Goal: Check status: Check status

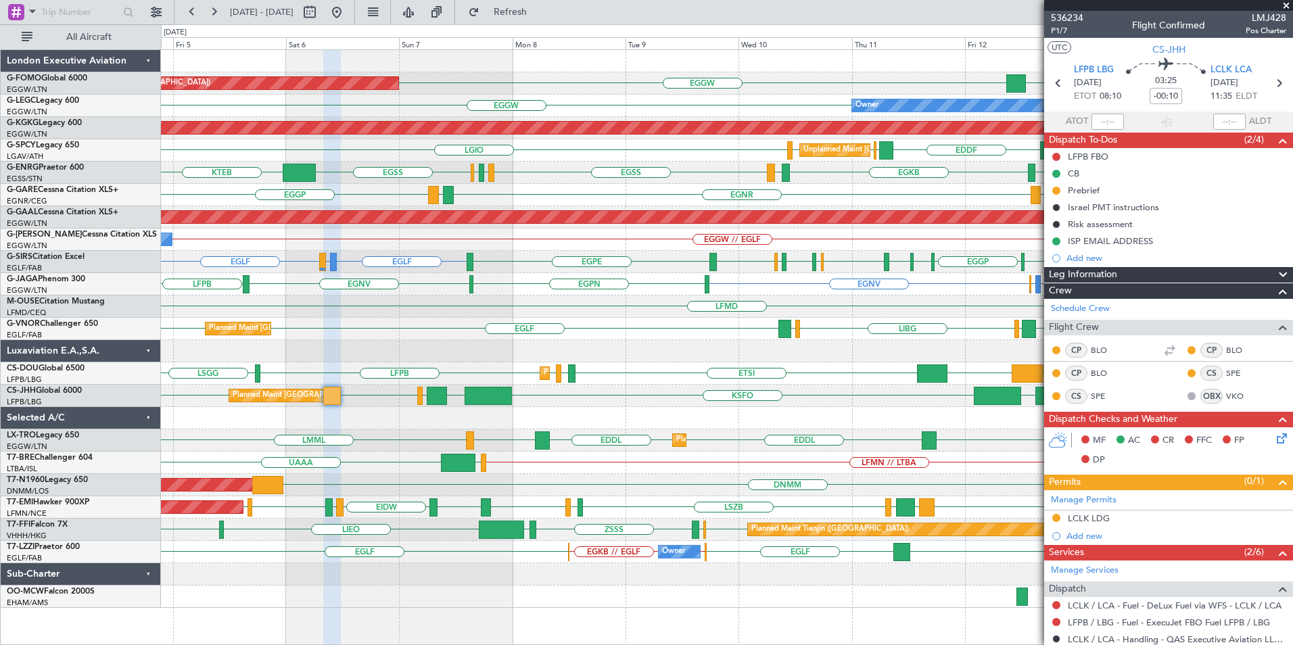
scroll to position [174, 0]
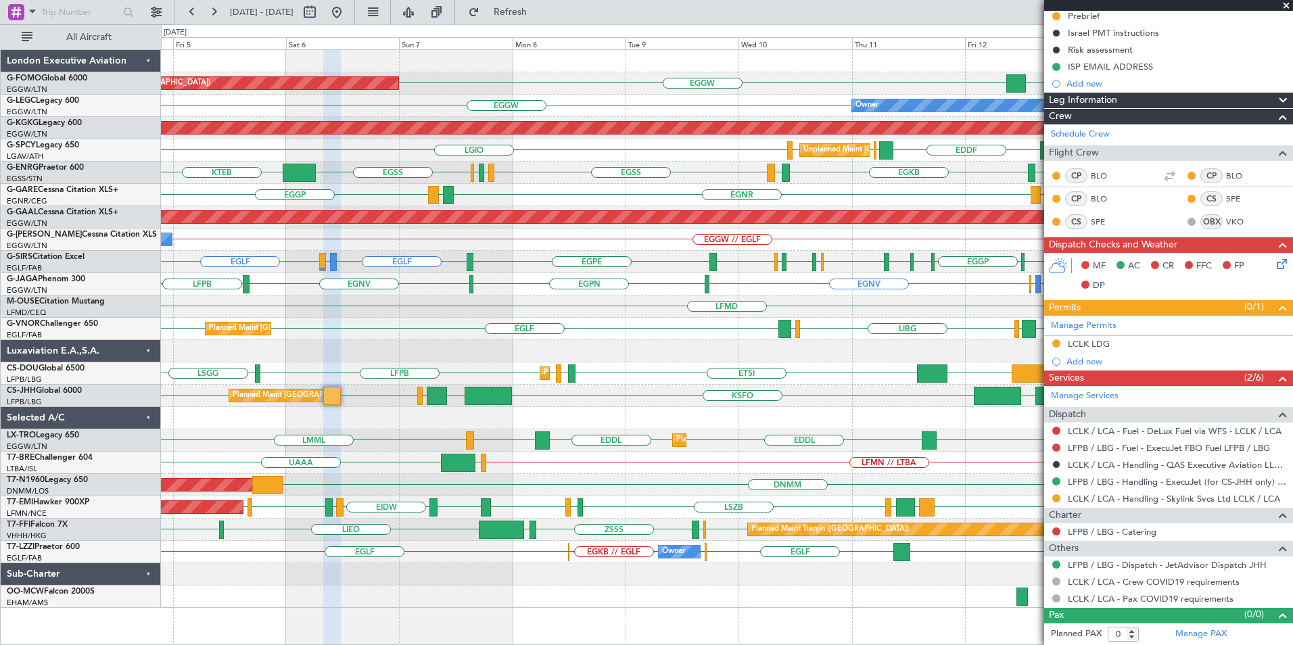
click at [527, 486] on div "KTEB // EGGW EGGW [GEOGRAPHIC_DATA] EGGW Planned Maint [GEOGRAPHIC_DATA] ([GEOG…" at bounding box center [726, 329] width 1131 height 558
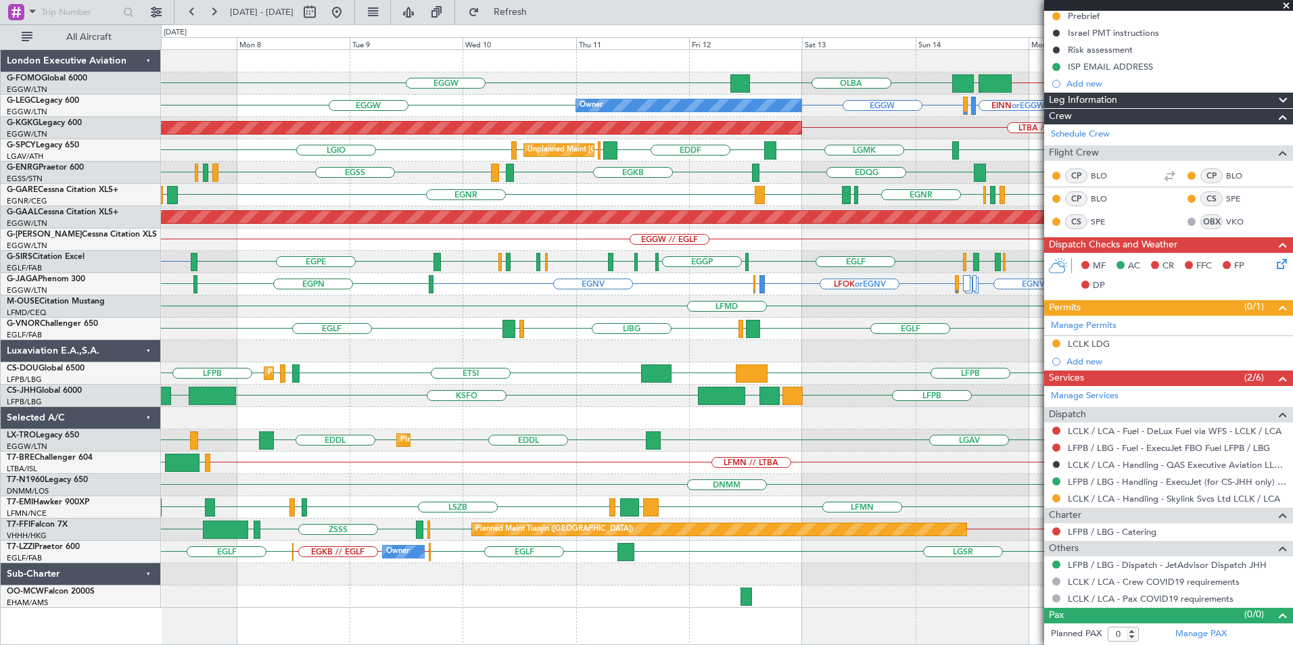
click at [28, 463] on div "KTEB // EGGW EGGW [GEOGRAPHIC_DATA] EGGW Planned Maint [GEOGRAPHIC_DATA] ([GEOG…" at bounding box center [646, 334] width 1293 height 621
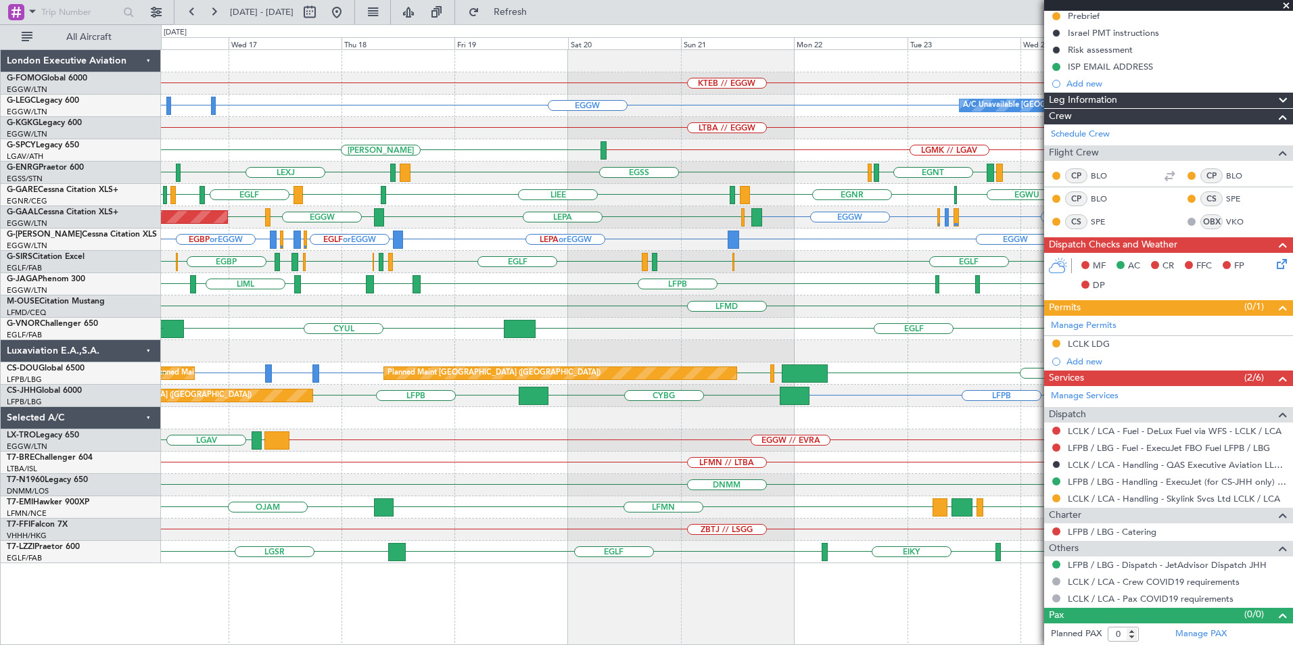
click at [816, 461] on div "KTEB // EGGW A/C Unavailable [GEOGRAPHIC_DATA] ([GEOGRAPHIC_DATA]) EHEH or EGGW…" at bounding box center [726, 306] width 1131 height 513
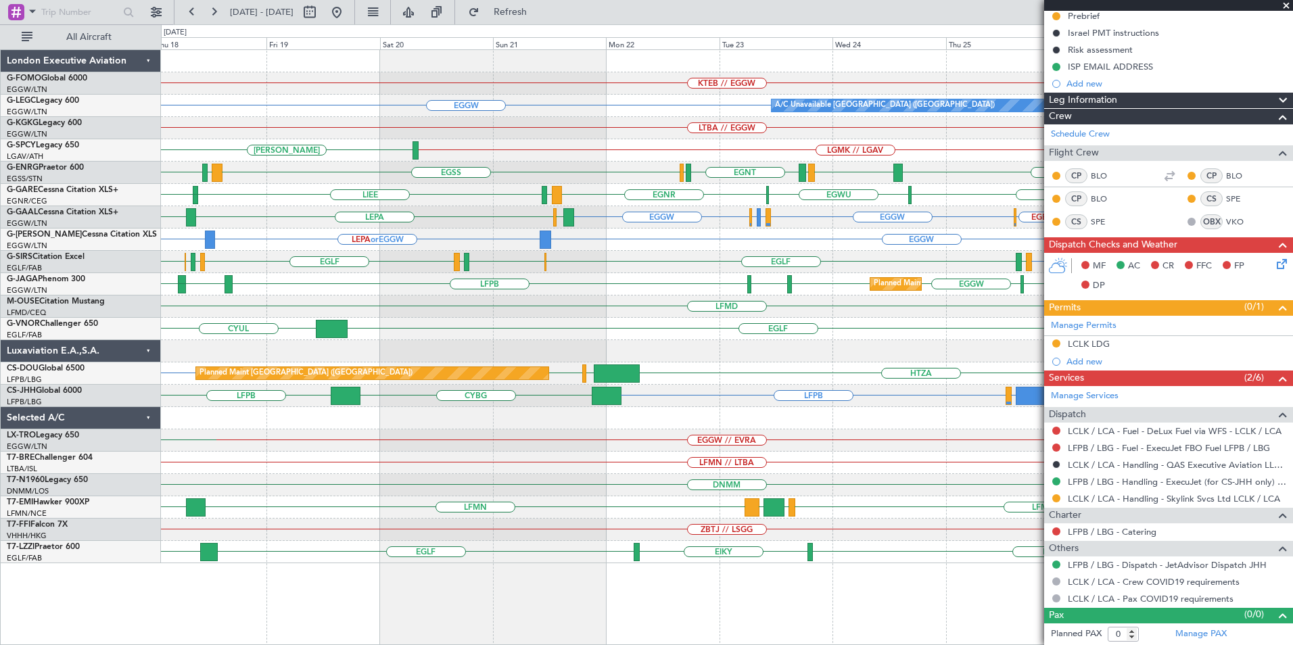
click at [697, 372] on div "KTEB // EGGW EGGW A/C Unavailable [GEOGRAPHIC_DATA] ([GEOGRAPHIC_DATA]) EHEH or…" at bounding box center [726, 306] width 1131 height 513
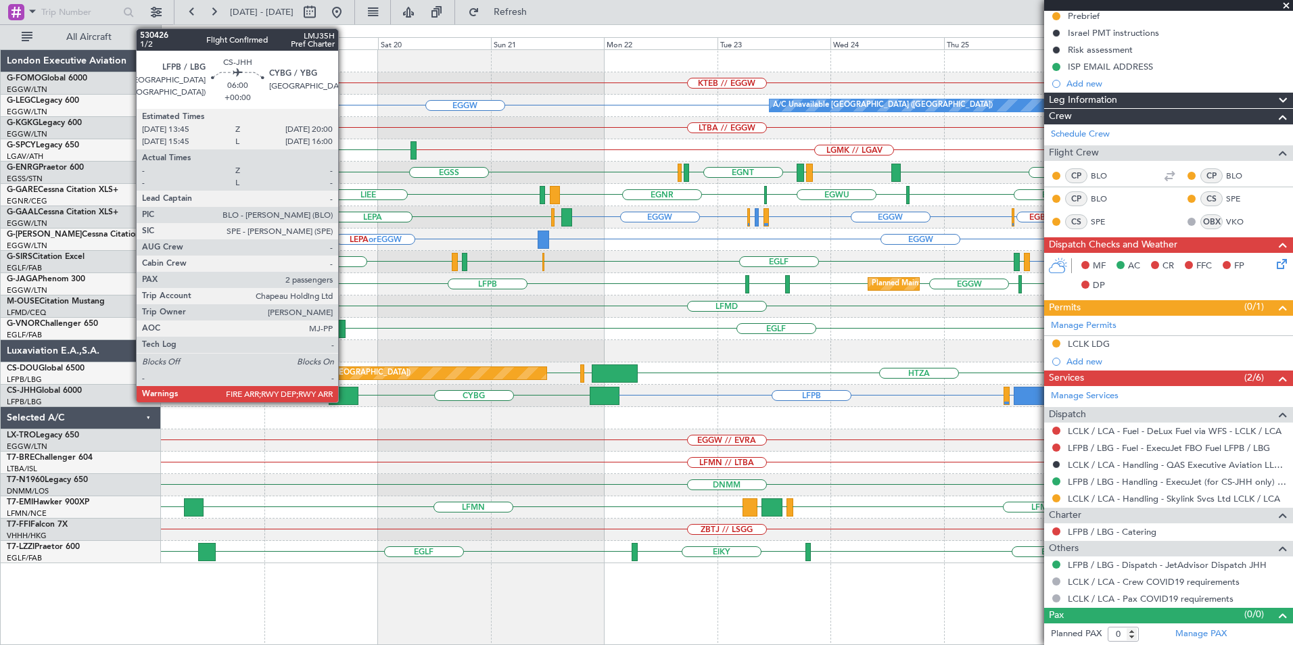
click at [346, 400] on div at bounding box center [344, 396] width 30 height 18
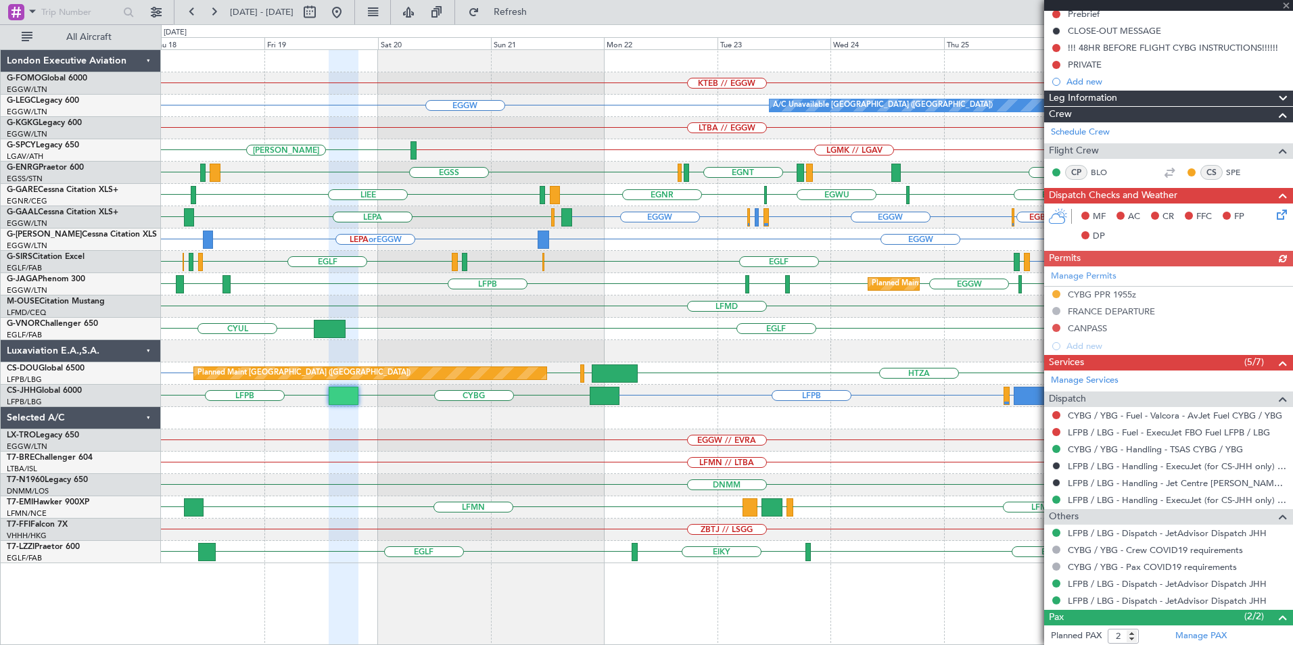
scroll to position [239, 0]
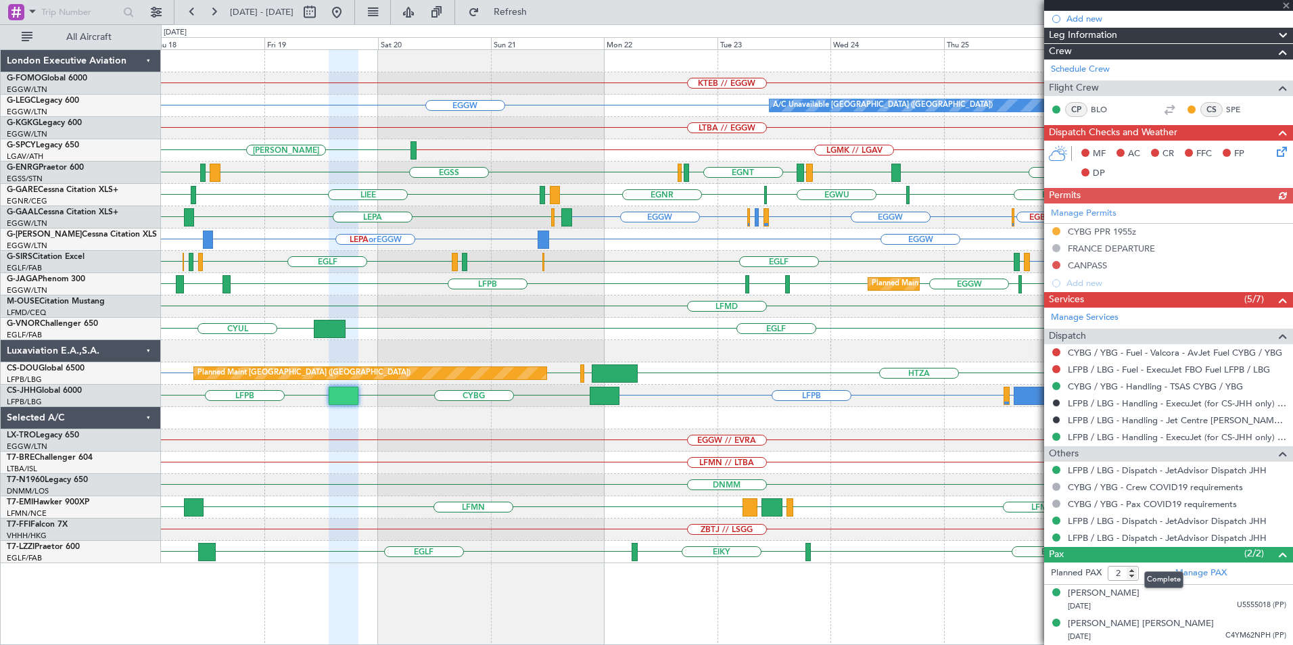
click at [1191, 575] on mat-tooltip-component "Complete" at bounding box center [1164, 580] width 58 height 36
click at [1212, 576] on link "Manage PAX" at bounding box center [1200, 574] width 51 height 14
click at [539, 15] on span "Refresh" at bounding box center [510, 11] width 57 height 9
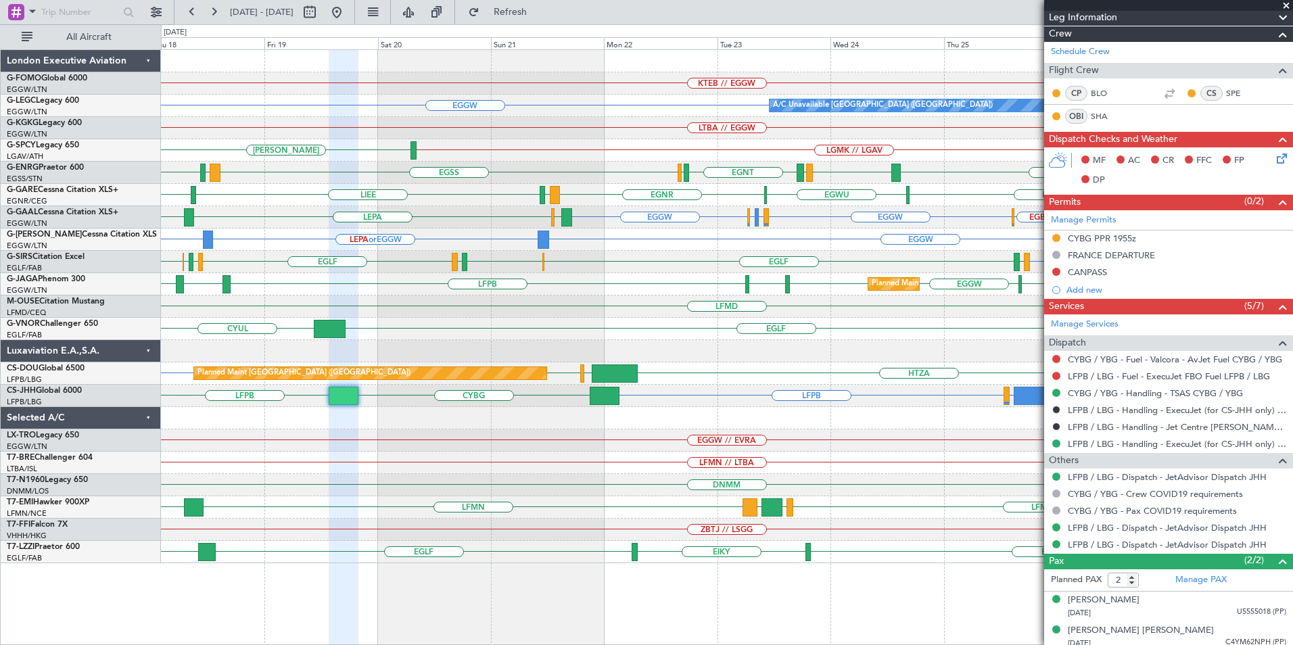
scroll to position [264, 0]
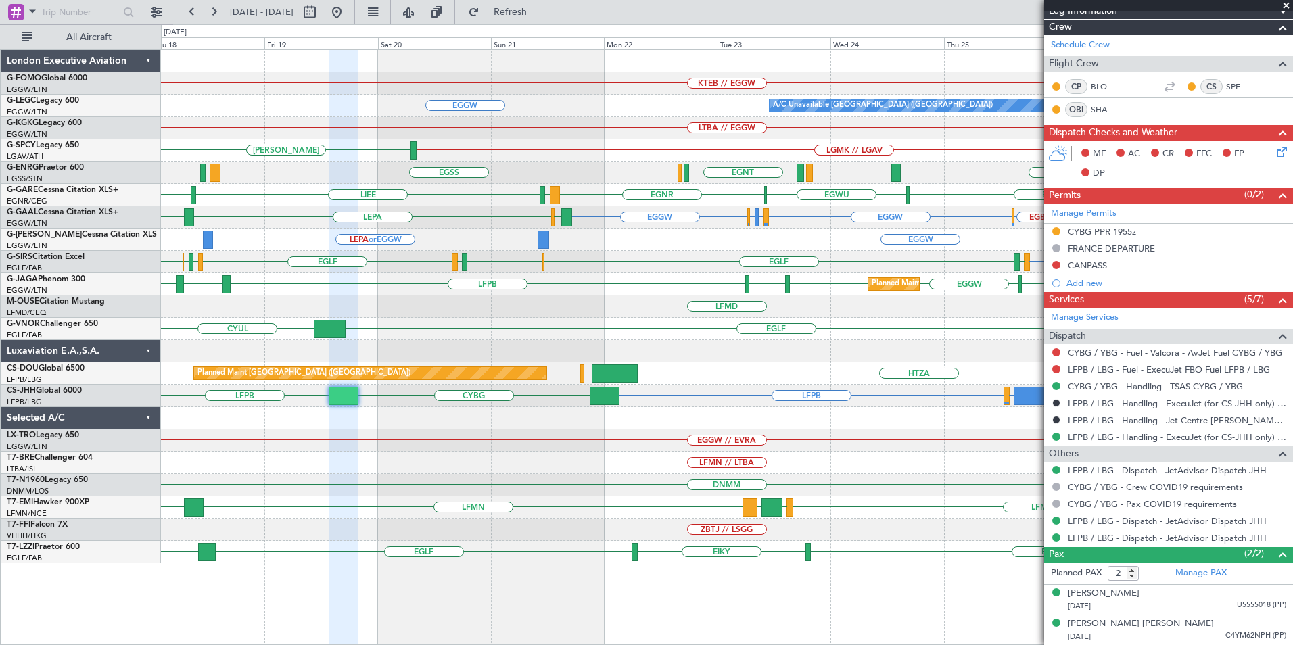
click at [1172, 538] on link "LFPB / LBG - Dispatch - JetAdvisor Dispatch JHH" at bounding box center [1167, 537] width 199 height 11
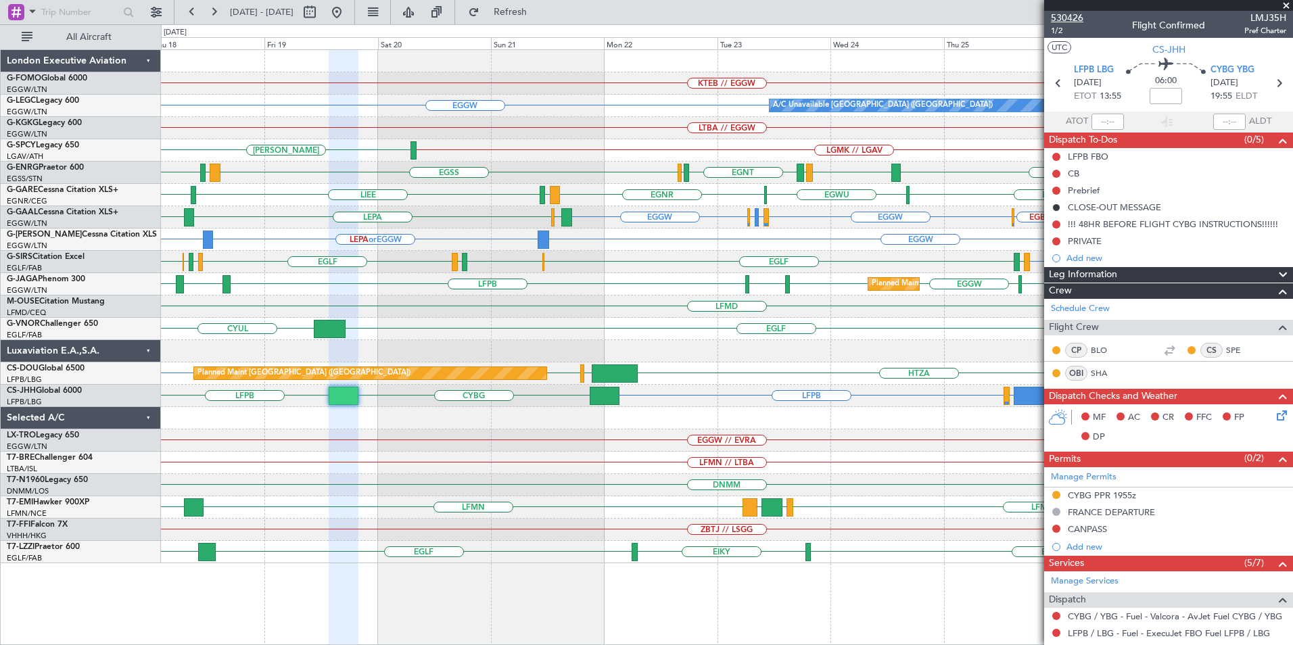
click at [1069, 17] on span "530426" at bounding box center [1067, 18] width 32 height 14
click at [348, 16] on button at bounding box center [337, 12] width 22 height 22
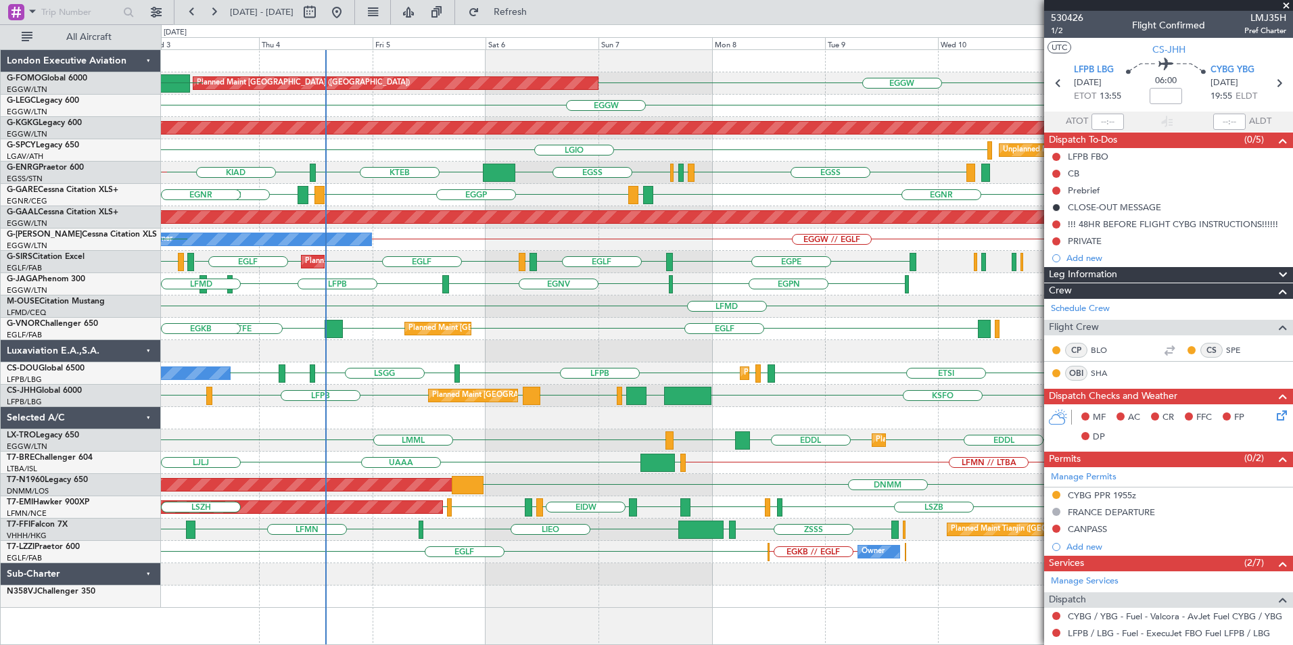
click at [615, 253] on div "EGGW EGGW Planned Maint [GEOGRAPHIC_DATA] ([GEOGRAPHIC_DATA]) KJFK KBED KTEB [D…" at bounding box center [726, 329] width 1131 height 558
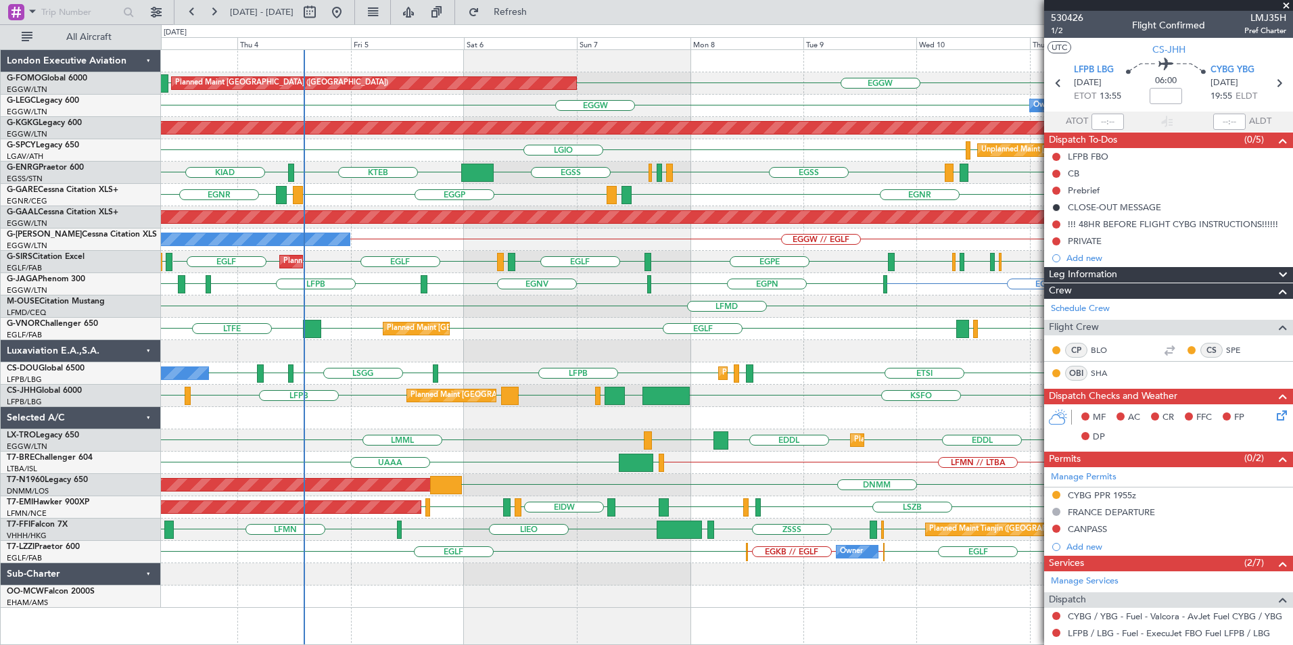
click at [468, 331] on div "Planned Maint [GEOGRAPHIC_DATA] ([GEOGRAPHIC_DATA]) EGGW EGGW [GEOGRAPHIC_DATA]…" at bounding box center [726, 329] width 1131 height 558
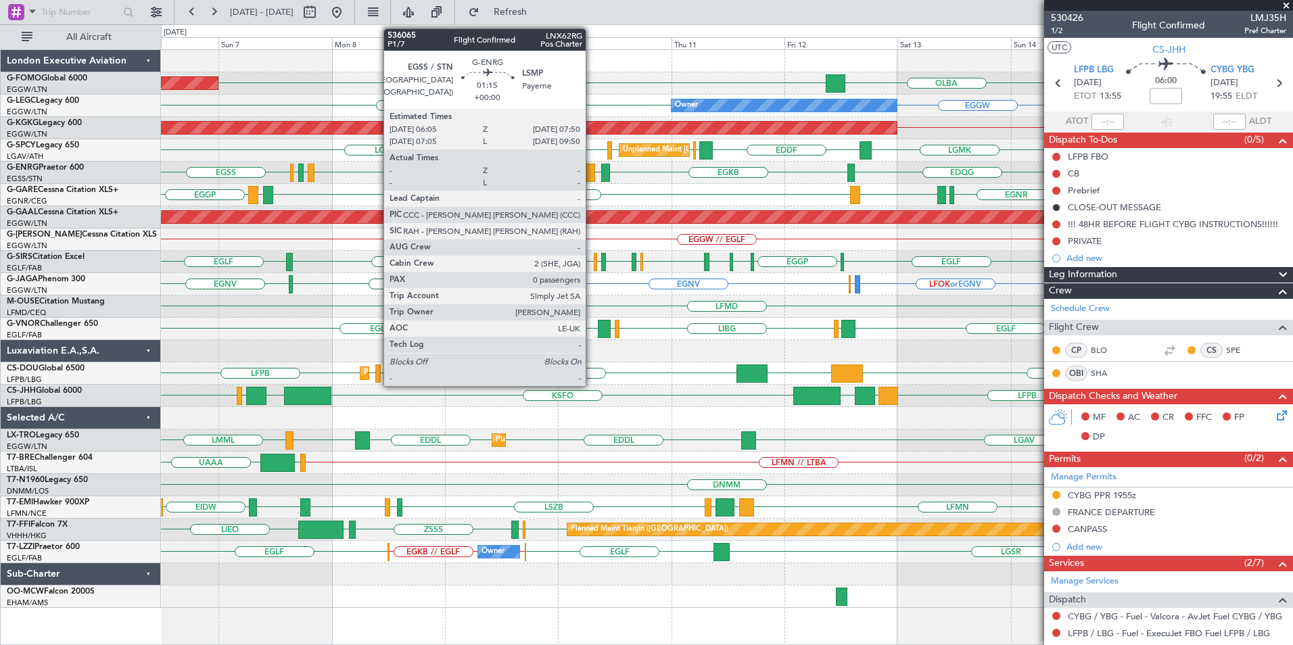
click at [593, 178] on div at bounding box center [590, 173] width 9 height 18
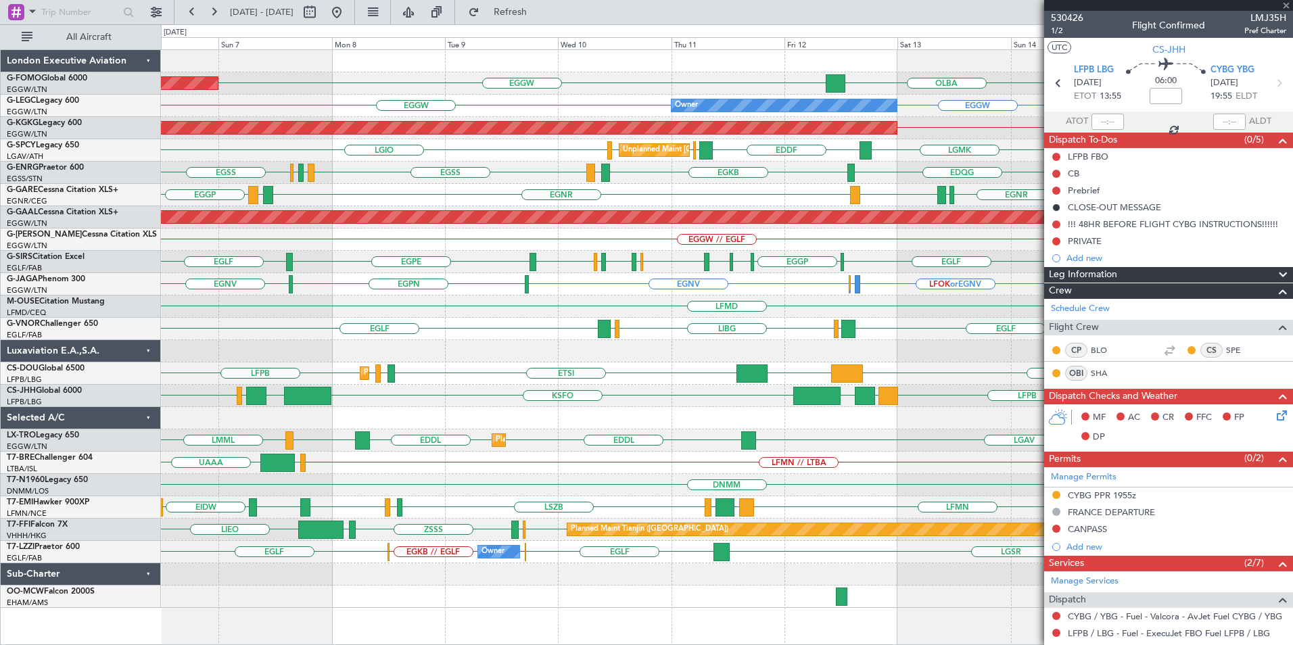
type input "0"
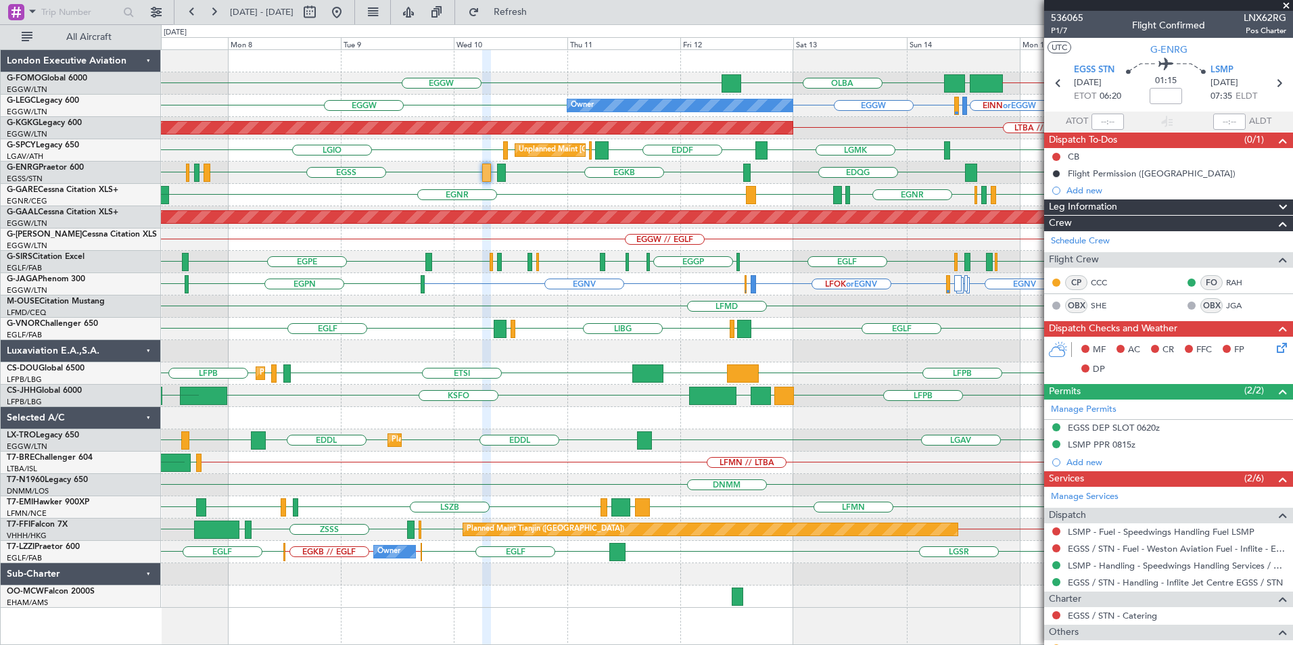
click at [540, 316] on div "KTEB // EGGW EGGW EGGW [GEOGRAPHIC_DATA] Planned Maint [GEOGRAPHIC_DATA] ([GEOG…" at bounding box center [726, 329] width 1131 height 558
click at [521, 321] on div "KTEB // EGGW EGGW EGGW [GEOGRAPHIC_DATA] Planned Maint [GEOGRAPHIC_DATA] ([GEOG…" at bounding box center [726, 329] width 1131 height 558
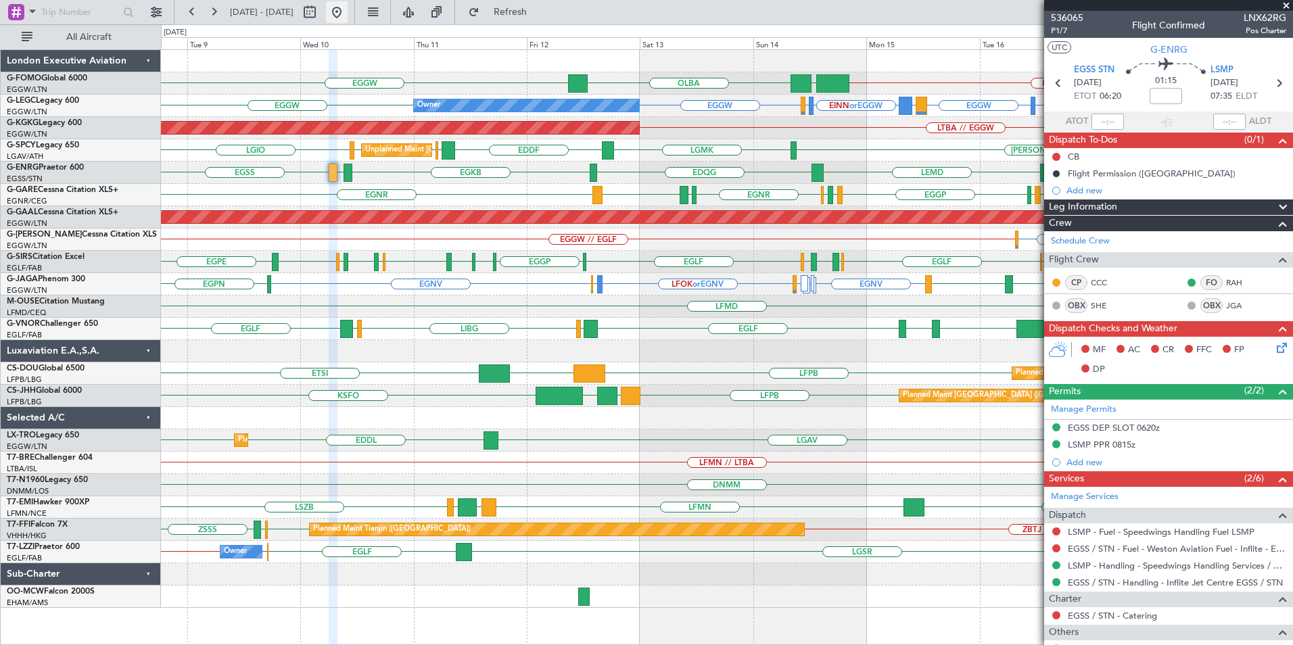
click at [348, 14] on button at bounding box center [337, 12] width 22 height 22
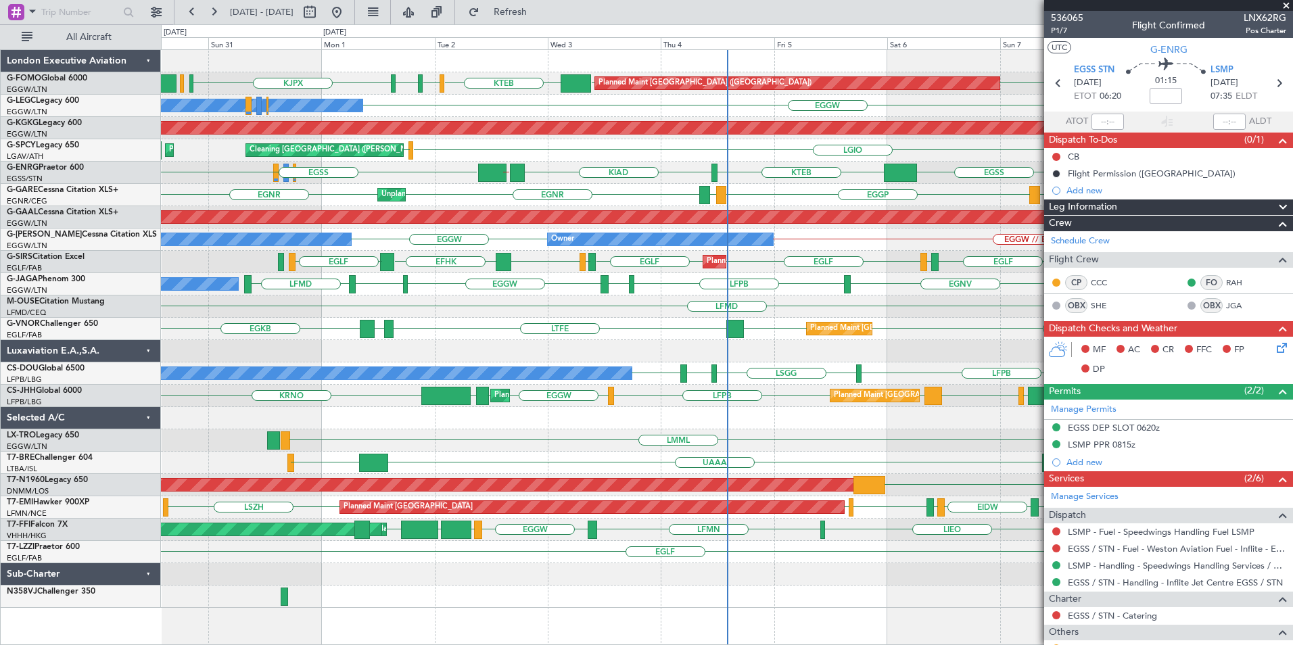
click at [630, 215] on div "EGGW Planned Maint [GEOGRAPHIC_DATA] ([GEOGRAPHIC_DATA]) KTEB EGGW [DEMOGRAPHIC…" at bounding box center [726, 329] width 1131 height 558
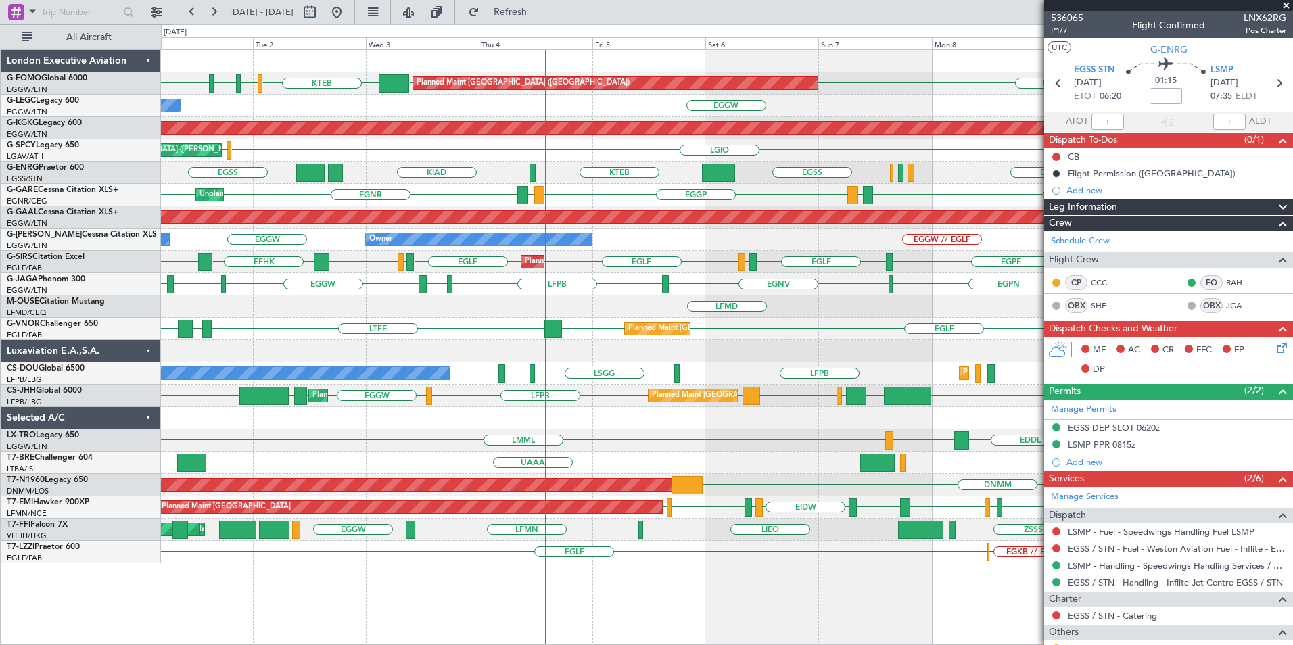
click at [624, 322] on div "Planned Maint [GEOGRAPHIC_DATA] ([GEOGRAPHIC_DATA]) EGGW KTEB KBED KJFK [DEMOGR…" at bounding box center [726, 306] width 1131 height 513
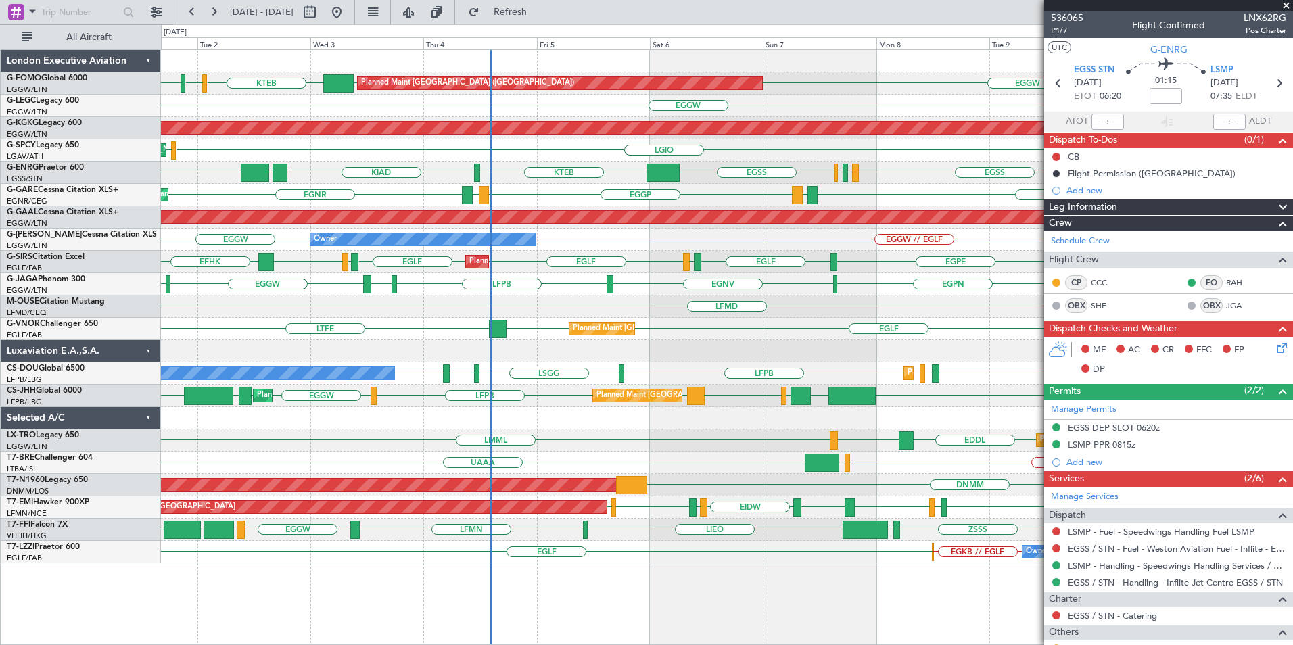
click at [684, 299] on div "Planned Maint [GEOGRAPHIC_DATA] ([GEOGRAPHIC_DATA]) EGGW KTEB KBED KJFK EGGW Ow…" at bounding box center [726, 306] width 1131 height 513
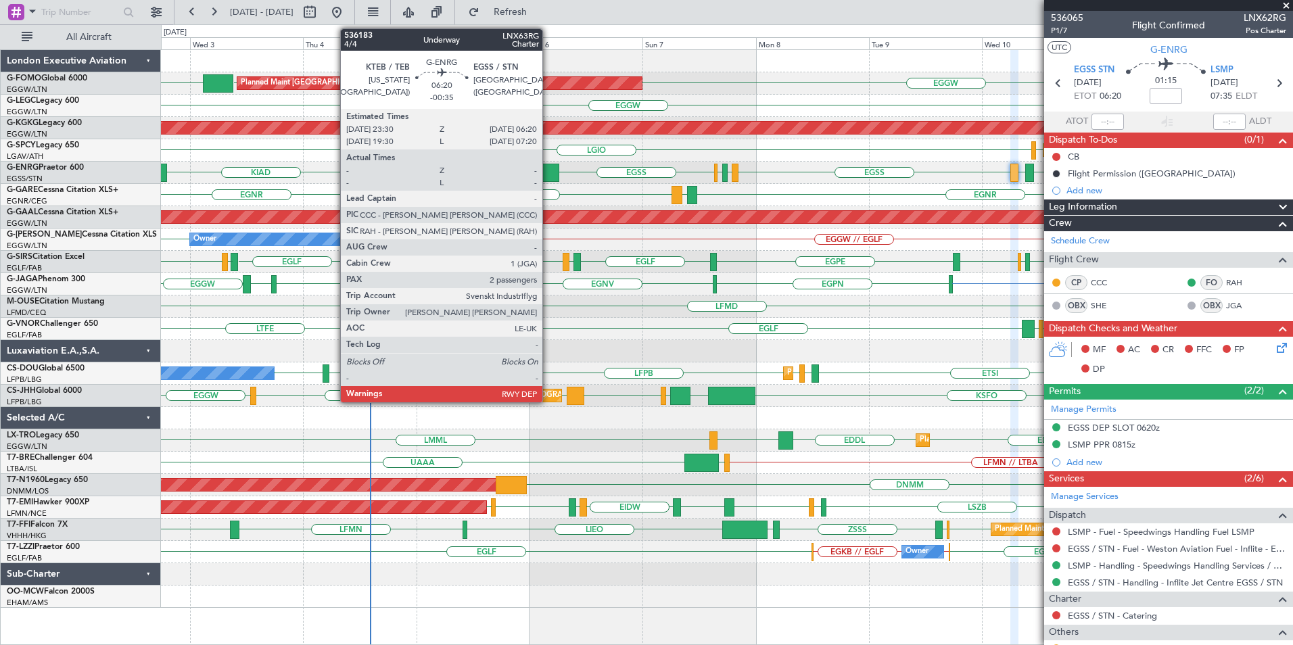
click at [548, 171] on div at bounding box center [542, 173] width 32 height 18
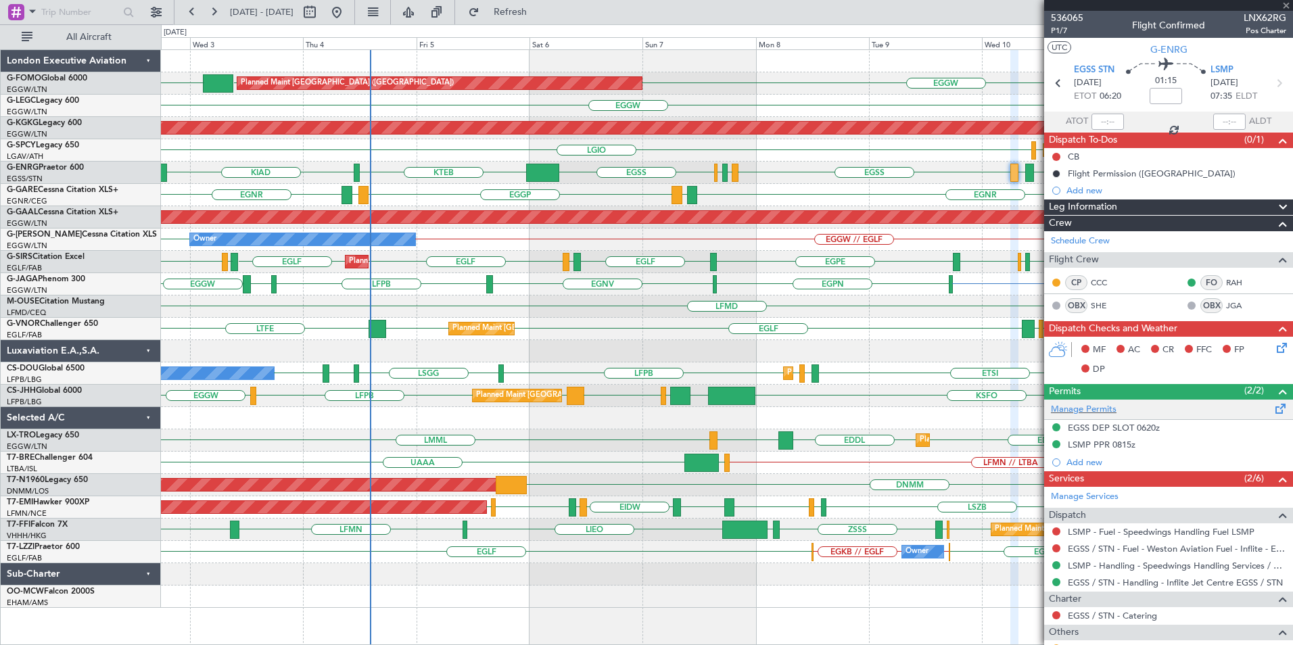
type input "-00:35"
type input "2"
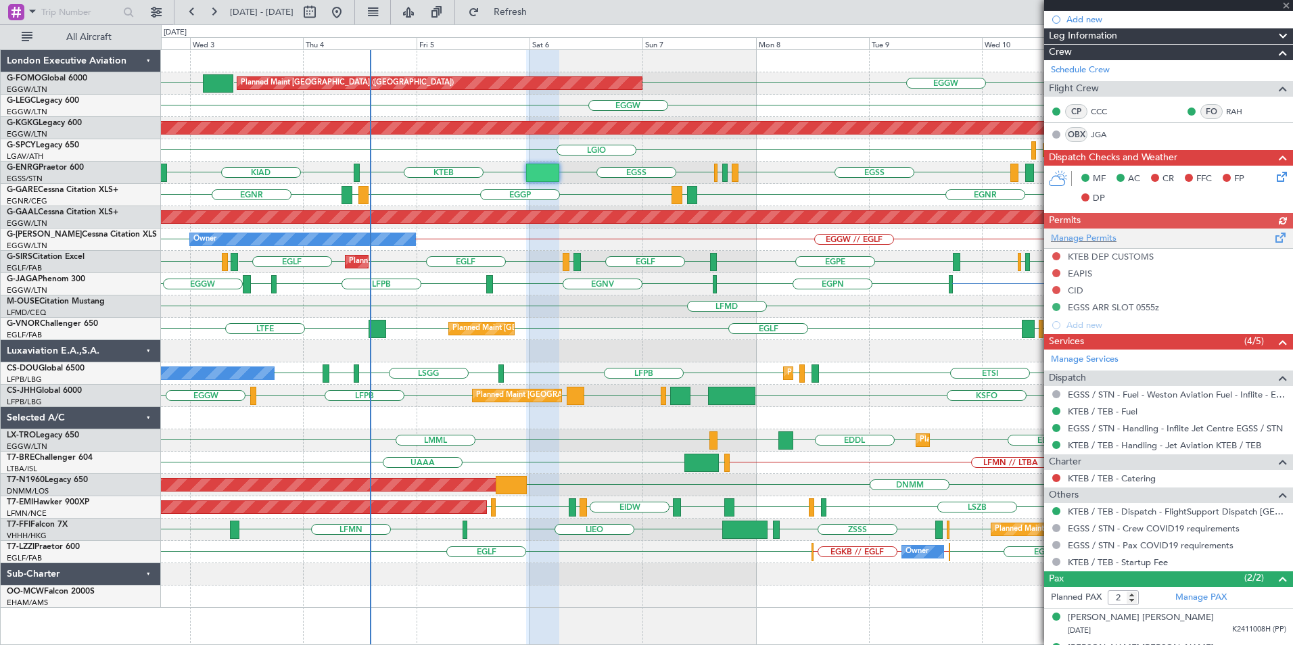
scroll to position [246, 0]
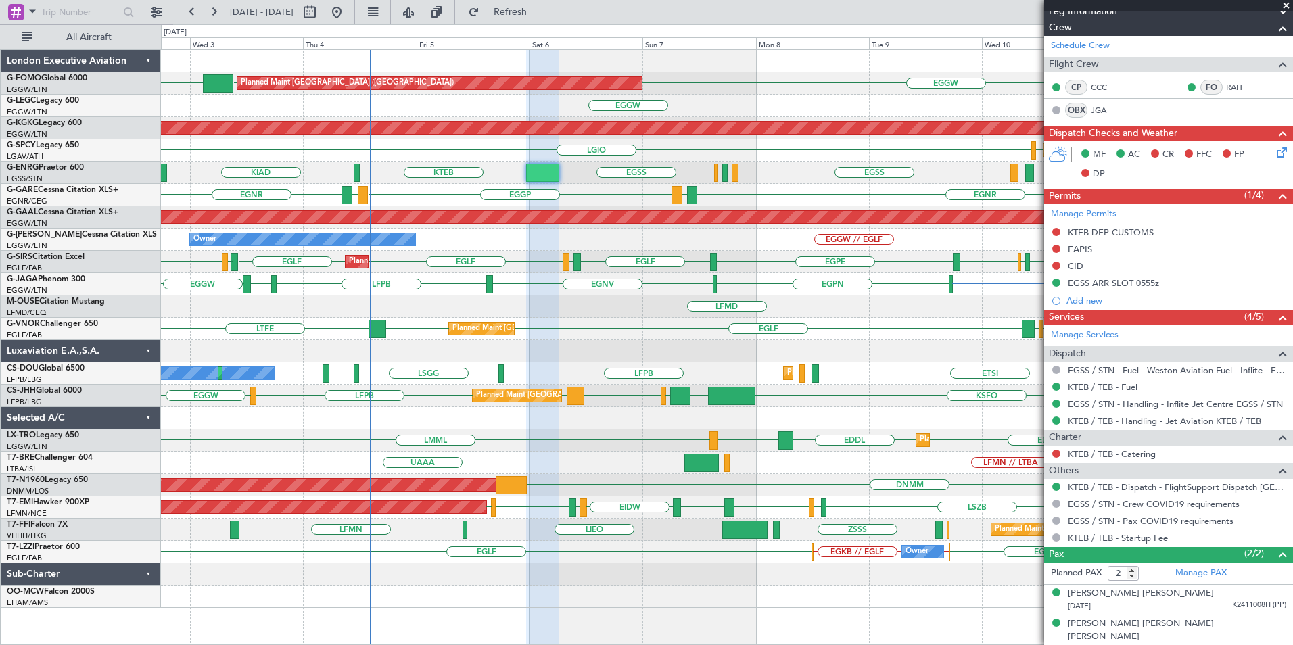
click at [591, 191] on div "EGGP LIMJ [GEOGRAPHIC_DATA] [GEOGRAPHIC_DATA] LIMJ LIMJ Unplanned Maint [PERSON…" at bounding box center [726, 195] width 1131 height 22
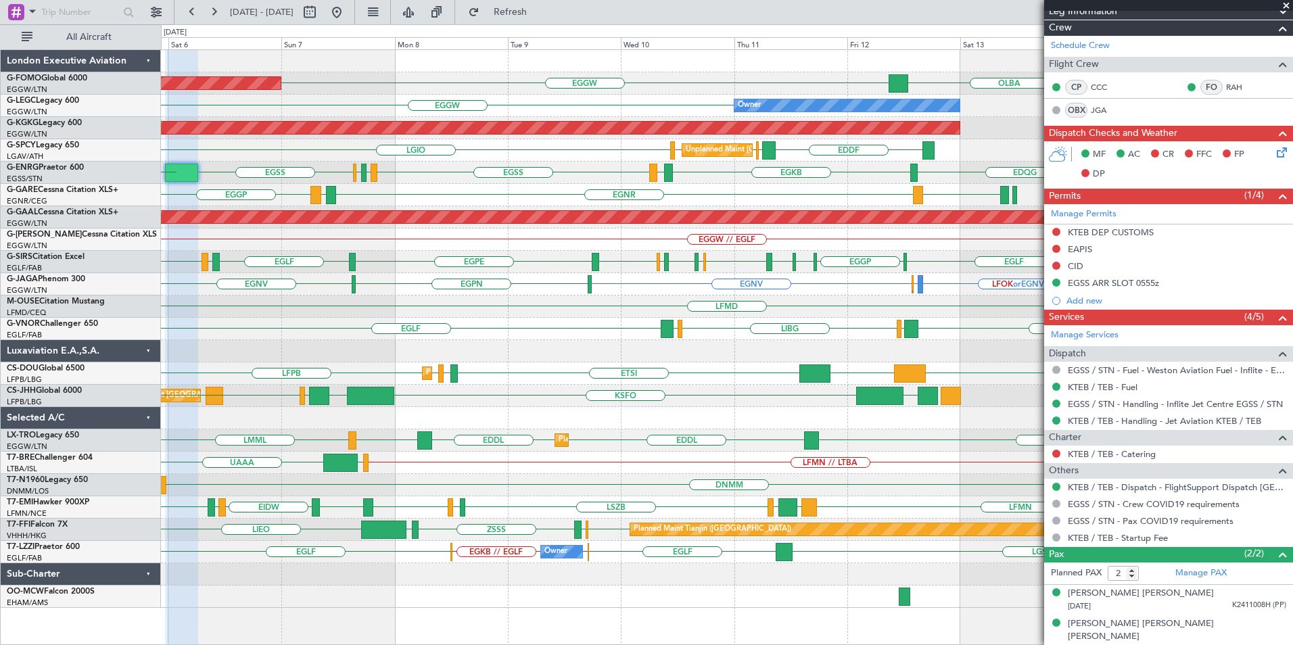
click at [558, 366] on div "EGGW [GEOGRAPHIC_DATA] Planned Maint [GEOGRAPHIC_DATA] ([GEOGRAPHIC_DATA]) EGGW…" at bounding box center [726, 329] width 1131 height 558
click at [533, 16] on button "Refreshing..." at bounding box center [502, 12] width 81 height 22
drag, startPoint x: 381, startPoint y: 16, endPoint x: 400, endPoint y: 17, distance: 18.9
click at [348, 16] on button at bounding box center [337, 12] width 22 height 22
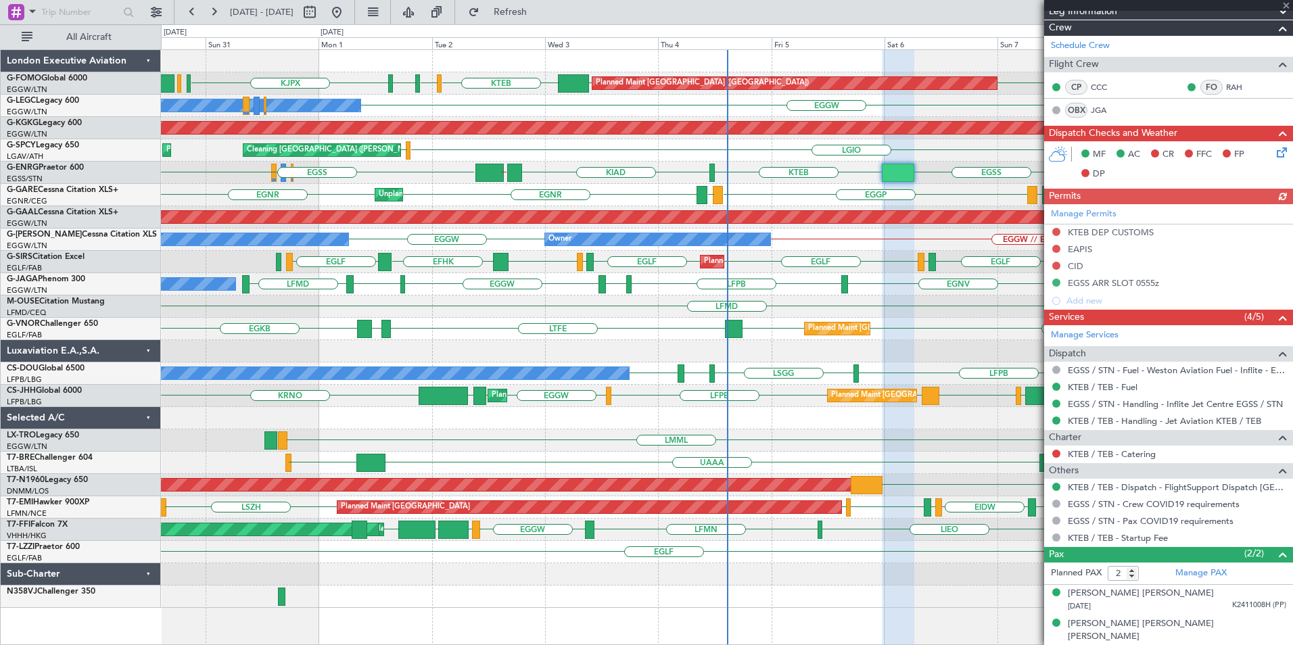
click at [528, 422] on div "EGGW EGGW KTEB Planned Maint [GEOGRAPHIC_DATA] ([GEOGRAPHIC_DATA]) KJFK KBED [D…" at bounding box center [726, 329] width 1131 height 558
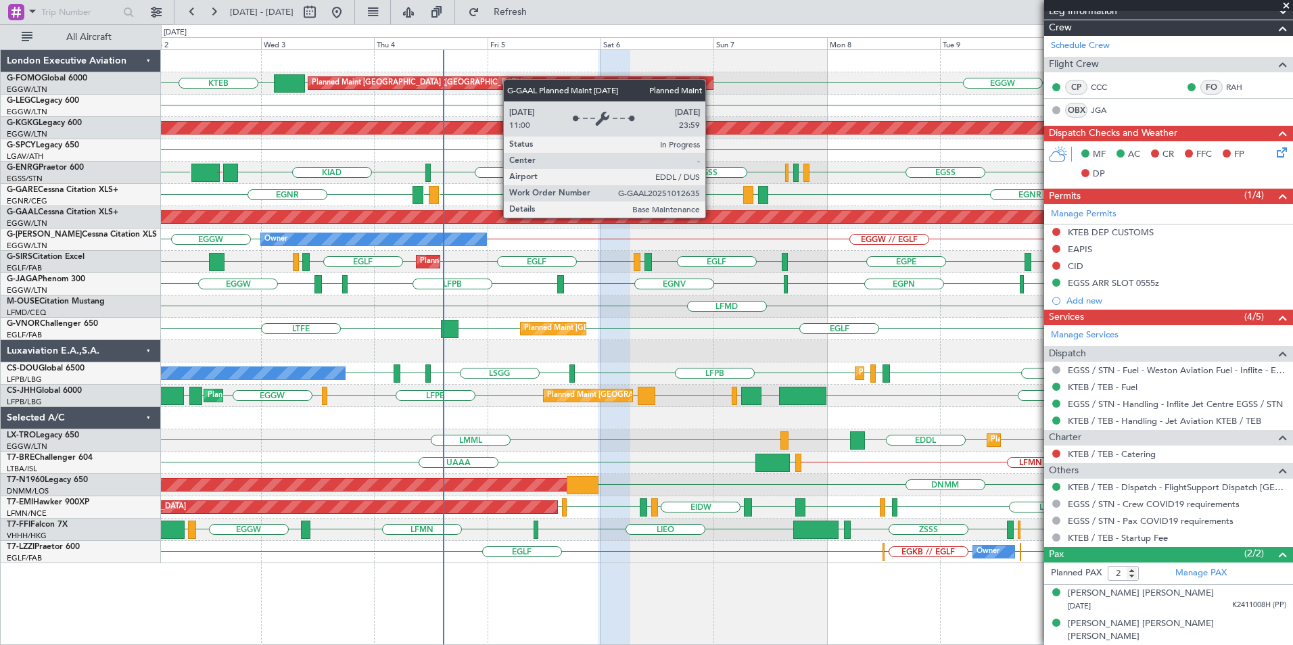
click at [591, 269] on div "Planned Maint [GEOGRAPHIC_DATA] ([GEOGRAPHIC_DATA]) EGGW KTEB EGGW Owner EGGW O…" at bounding box center [726, 306] width 1131 height 513
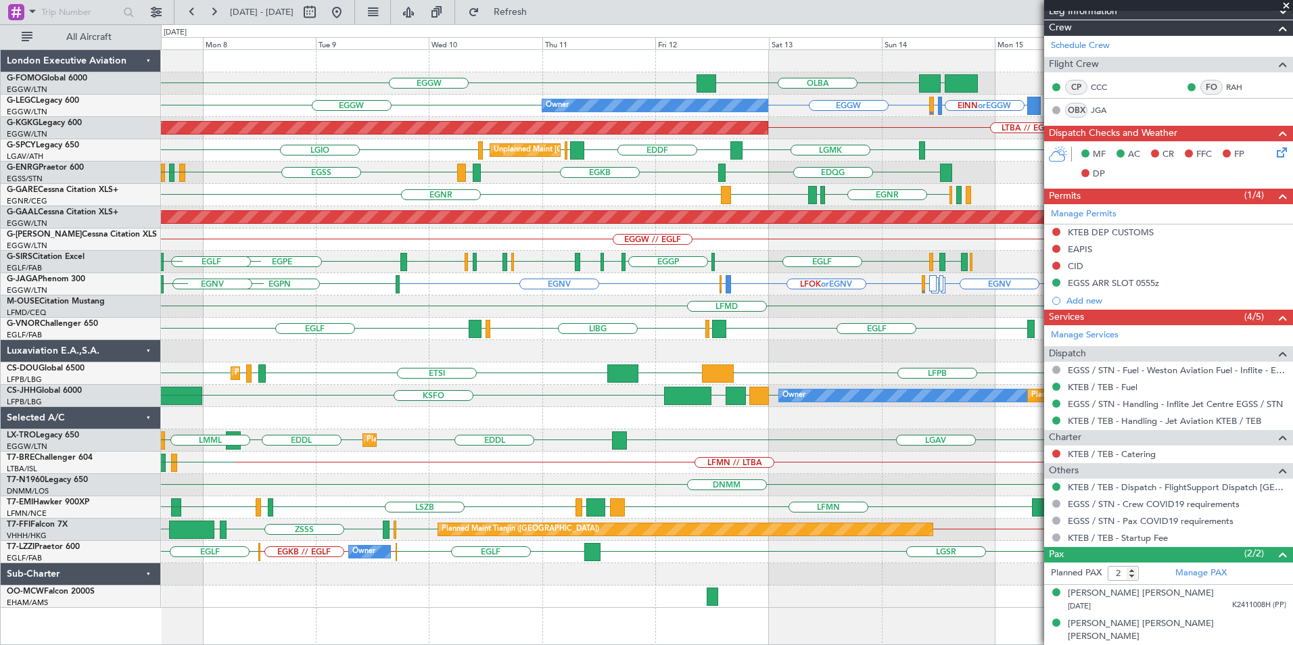
click at [637, 356] on div "EGGW [GEOGRAPHIC_DATA] EGGW Planned Maint [GEOGRAPHIC_DATA] ([GEOGRAPHIC_DATA])…" at bounding box center [726, 329] width 1131 height 558
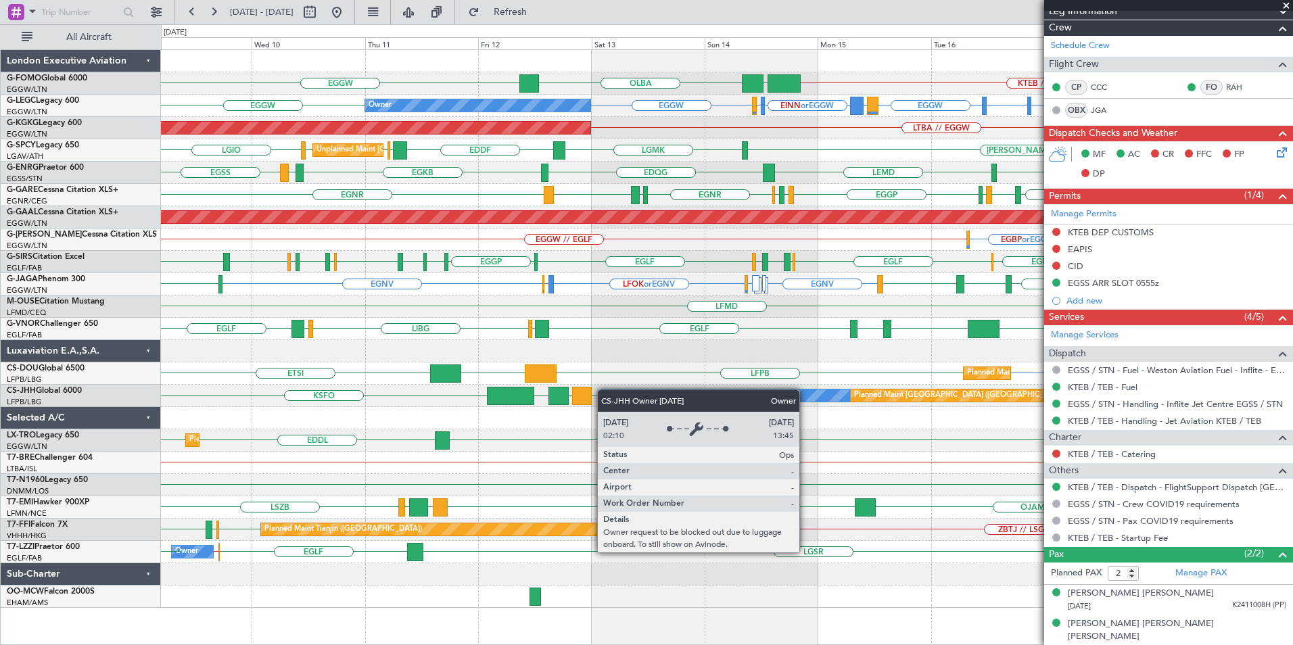
click at [604, 389] on div "KTEB // EGGW EGGW [GEOGRAPHIC_DATA] EGGW Planned Maint [GEOGRAPHIC_DATA] ([GEOG…" at bounding box center [726, 329] width 1131 height 558
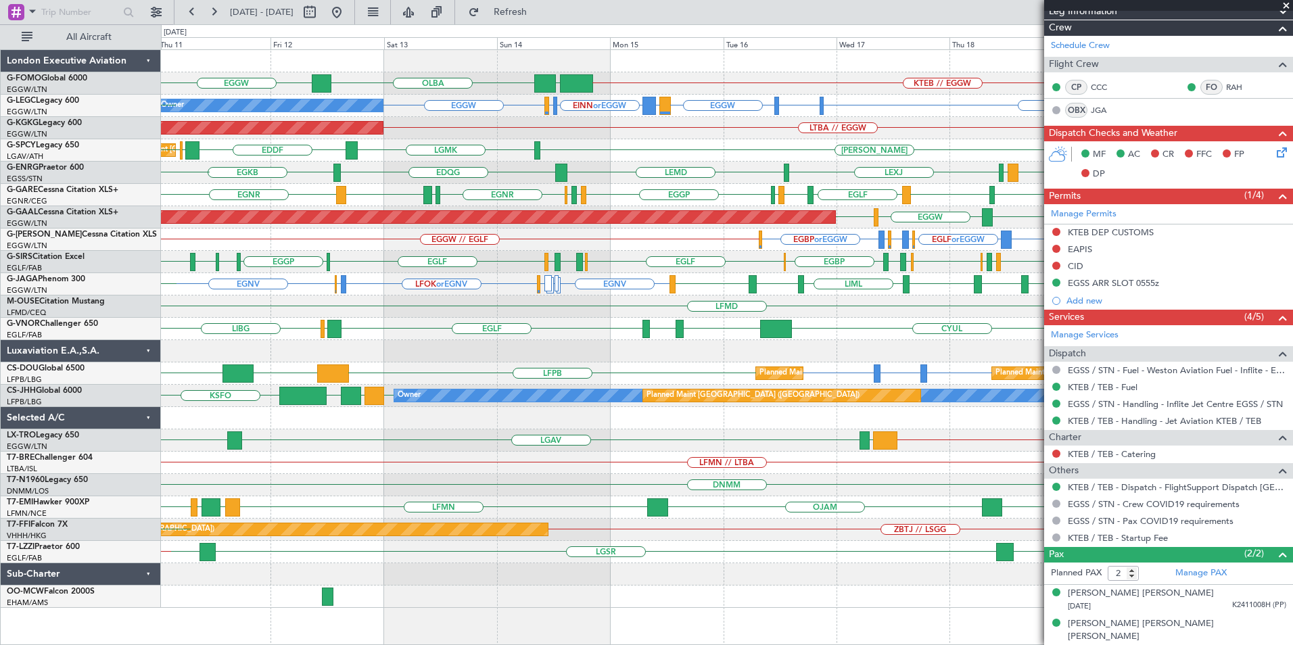
click at [481, 364] on div "KTEB // EGGW EGGW [GEOGRAPHIC_DATA] EGGW Owner EGGW EHEH or EGGW EGGW LIRA or E…" at bounding box center [726, 329] width 1131 height 558
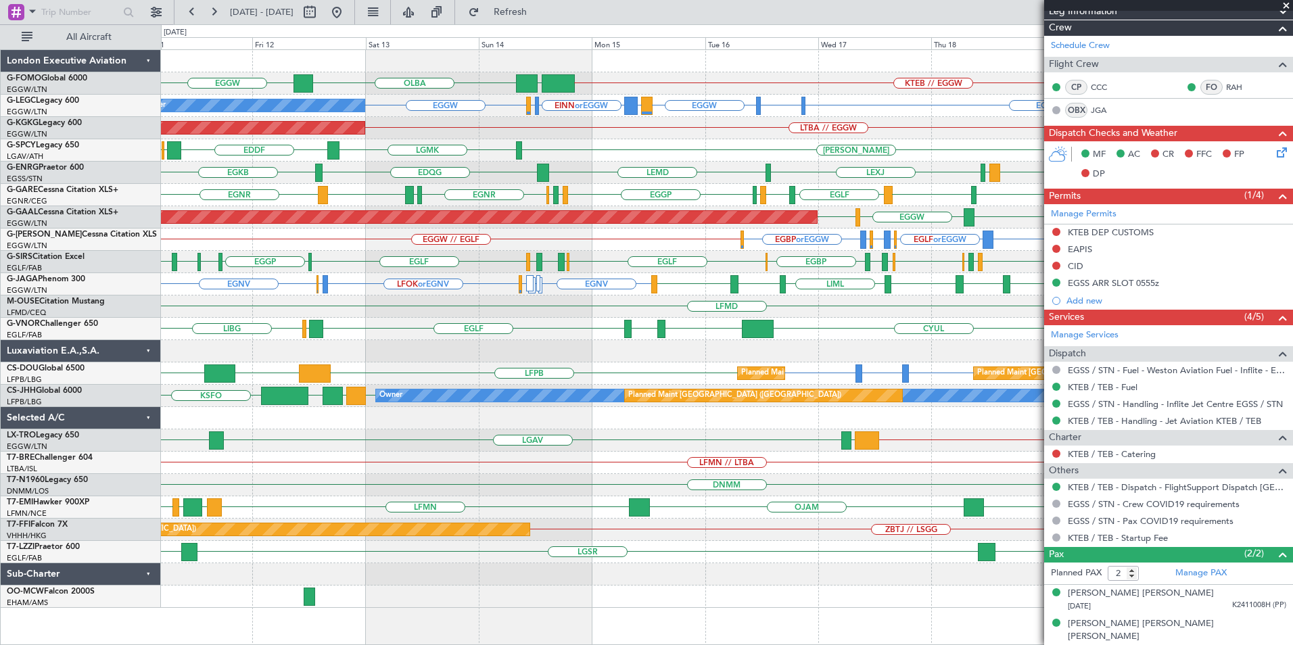
click at [304, 369] on div "KTEB // EGGW EGGW [GEOGRAPHIC_DATA] EGGW Owner EGGW EHEH or EGGW EGGW LIRA or E…" at bounding box center [726, 329] width 1131 height 558
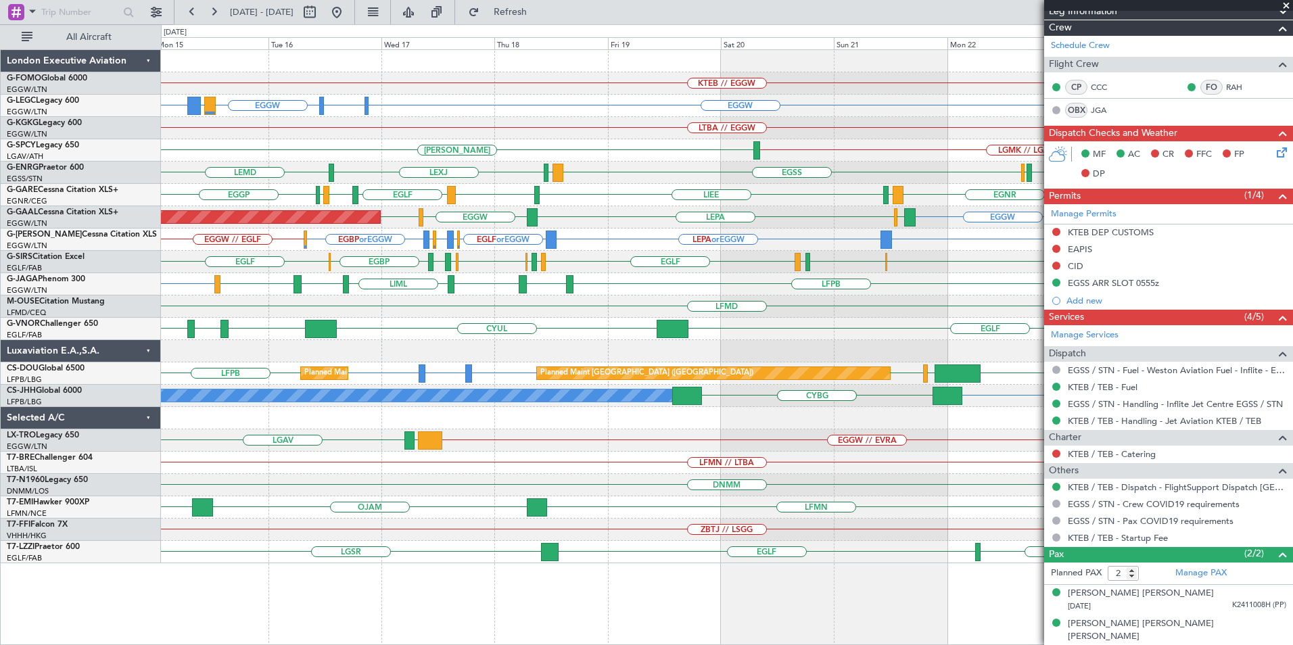
click at [412, 362] on div "KTEB // EGGW EGGW EHEH or EGGW EGGW LIRA or EGGW EINN or EGGW A/C Unavailable […" at bounding box center [726, 306] width 1131 height 513
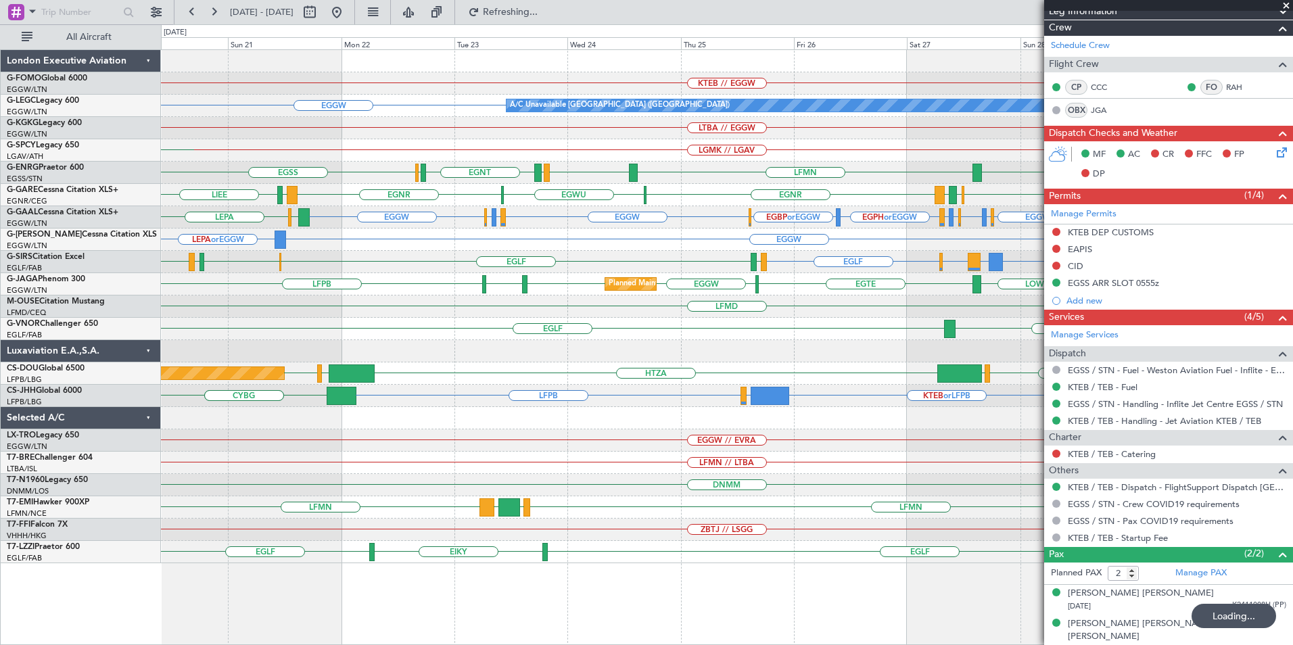
click at [490, 348] on div "KTEB // EGGW A/C Unavailable [GEOGRAPHIC_DATA] ([GEOGRAPHIC_DATA]) EGGW LTBA //…" at bounding box center [726, 306] width 1131 height 513
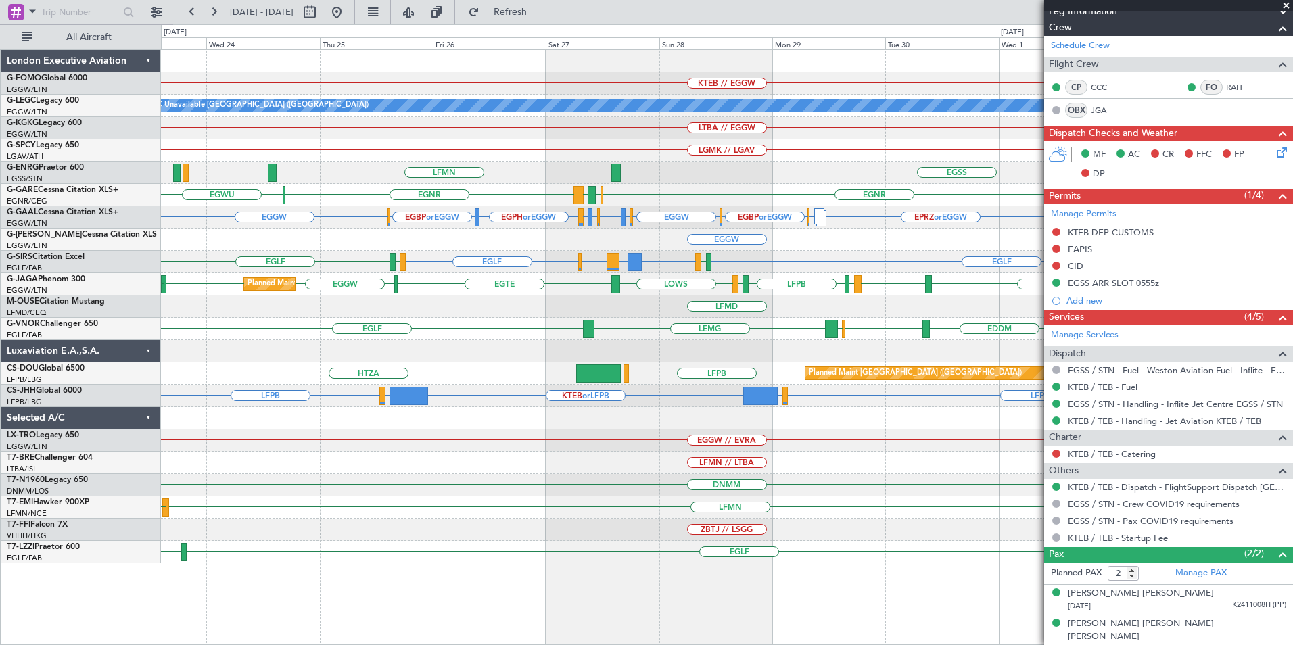
click at [483, 350] on div "KTEB // EGGW A/C Unavailable [GEOGRAPHIC_DATA] ([GEOGRAPHIC_DATA]) EGGW LTBA //…" at bounding box center [726, 306] width 1131 height 513
